Goal: Task Accomplishment & Management: Complete application form

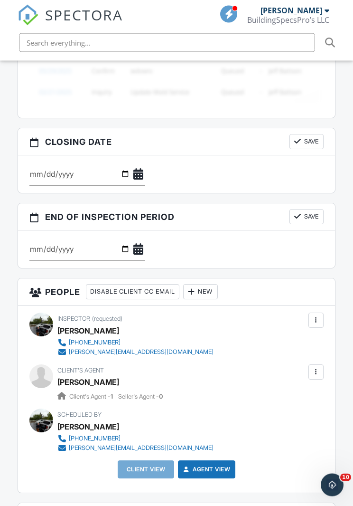
scroll to position [1096, 0]
click at [214, 289] on div "New" at bounding box center [200, 291] width 35 height 15
click at [236, 323] on li "Client" at bounding box center [242, 321] width 94 height 24
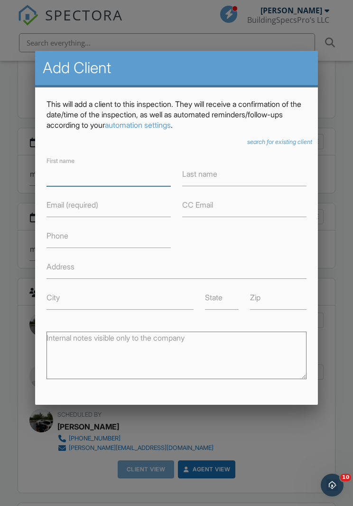
click at [85, 176] on input "First name" at bounding box center [109, 174] width 124 height 23
type input "[PERSON_NAME]"
click at [211, 172] on label "Last name" at bounding box center [199, 174] width 35 height 10
click at [211, 172] on input "Last name" at bounding box center [244, 174] width 124 height 23
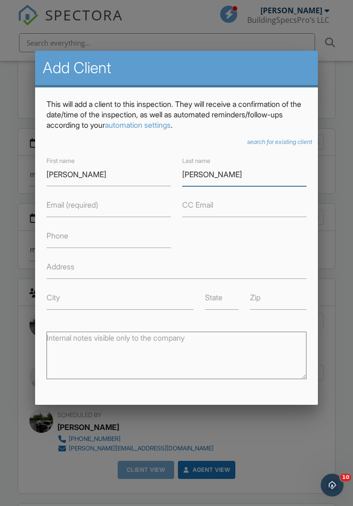
type input "[PERSON_NAME]"
click at [75, 206] on label "Email (required)" at bounding box center [73, 204] width 52 height 10
click at [75, 206] on input "Email (required)" at bounding box center [109, 205] width 124 height 23
type input "R"
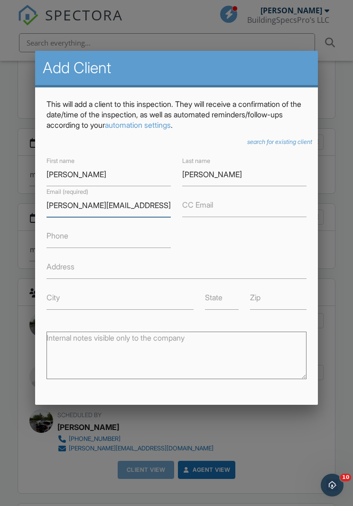
click at [52, 206] on input "Ruben.o.rosas@hotmail.com" at bounding box center [109, 205] width 124 height 23
type input "[PERSON_NAME][EMAIL_ADDRESS][PERSON_NAME][DOMAIN_NAME]"
click at [69, 229] on input "Phone" at bounding box center [109, 236] width 124 height 23
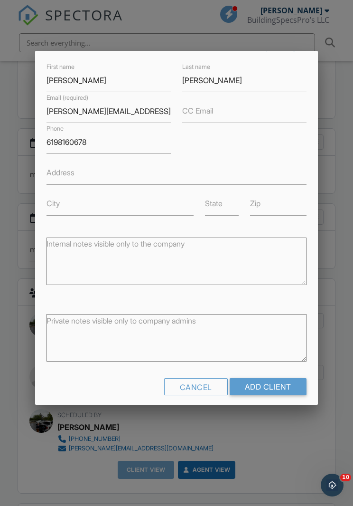
scroll to position [1096, 0]
type input "6198160678"
click at [274, 388] on input "Add Client" at bounding box center [268, 386] width 77 height 17
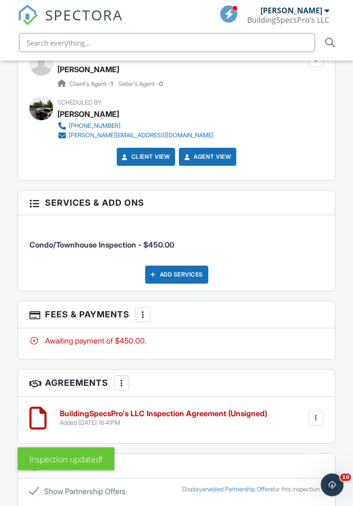
scroll to position [1683, 0]
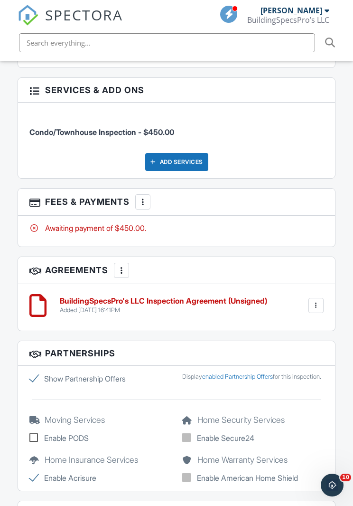
click at [140, 197] on div at bounding box center [142, 201] width 9 height 9
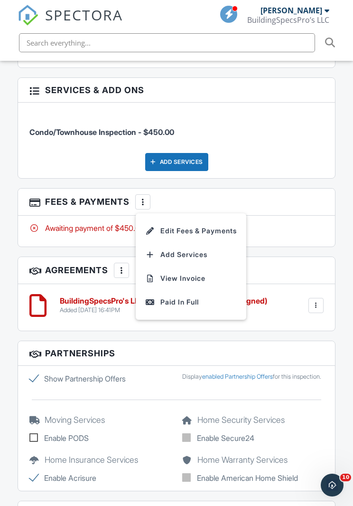
click at [214, 221] on li "Edit Fees & Payments" at bounding box center [190, 231] width 99 height 24
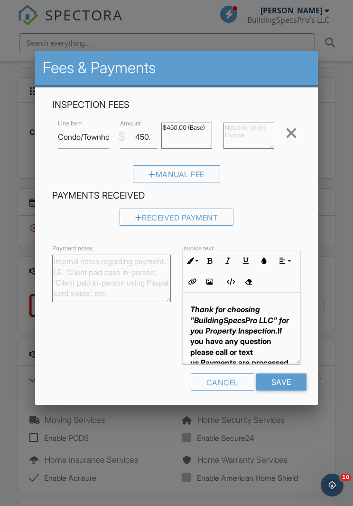
click at [187, 127] on textarea "$450.00 (Base)" at bounding box center [186, 136] width 51 height 26
click at [150, 142] on input "450.00" at bounding box center [139, 136] width 38 height 23
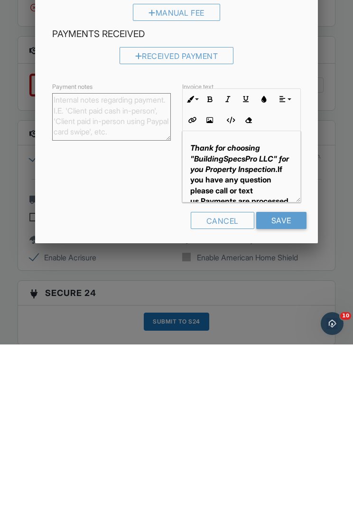
scroll to position [1742, 0]
type input "400.0"
click at [293, 373] on input "Save" at bounding box center [281, 381] width 50 height 17
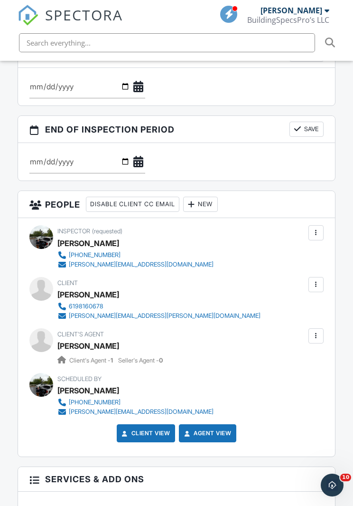
scroll to position [1293, 0]
click at [215, 203] on div "New" at bounding box center [200, 205] width 35 height 15
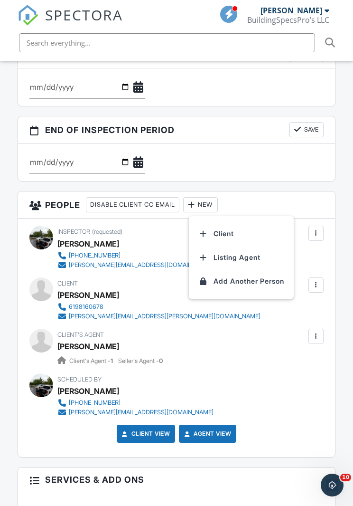
click at [295, 344] on div "Client's Agent [PERSON_NAME] Client's Agent - 1 Seller's Agent - 0" at bounding box center [176, 347] width 294 height 37
click at [330, 342] on div "Inspector (requested) [PERSON_NAME] [PHONE_NUMBER] [PERSON_NAME][EMAIL_ADDRESS]…" at bounding box center [176, 337] width 317 height 238
click at [317, 332] on div at bounding box center [315, 335] width 9 height 9
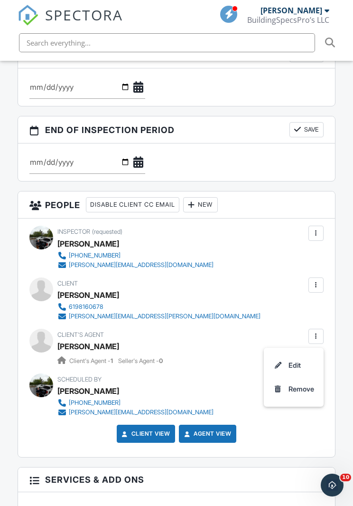
click at [308, 390] on li "Remove" at bounding box center [294, 389] width 48 height 24
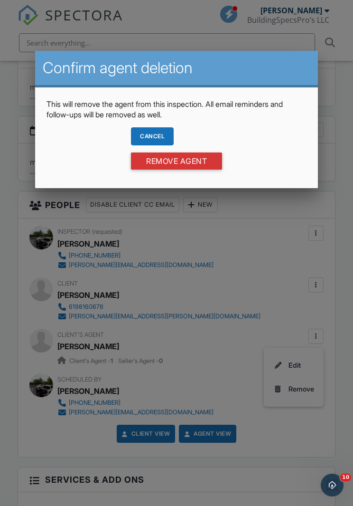
click at [188, 163] on input "Remove Agent" at bounding box center [176, 160] width 91 height 17
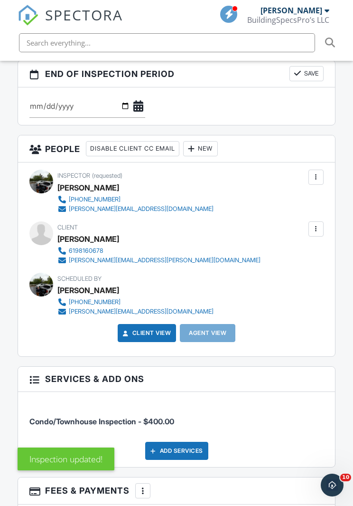
scroll to position [1340, 0]
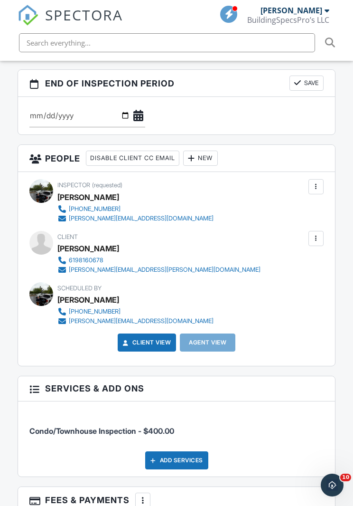
click at [214, 153] on div "New" at bounding box center [200, 158] width 35 height 15
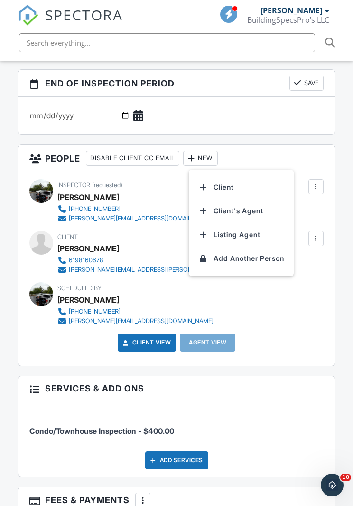
click at [255, 208] on li "Client's Agent" at bounding box center [242, 211] width 94 height 24
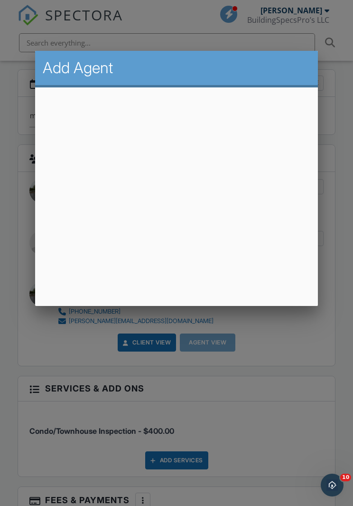
click at [344, 283] on div at bounding box center [176, 269] width 353 height 632
